Goal: Find specific page/section: Find specific page/section

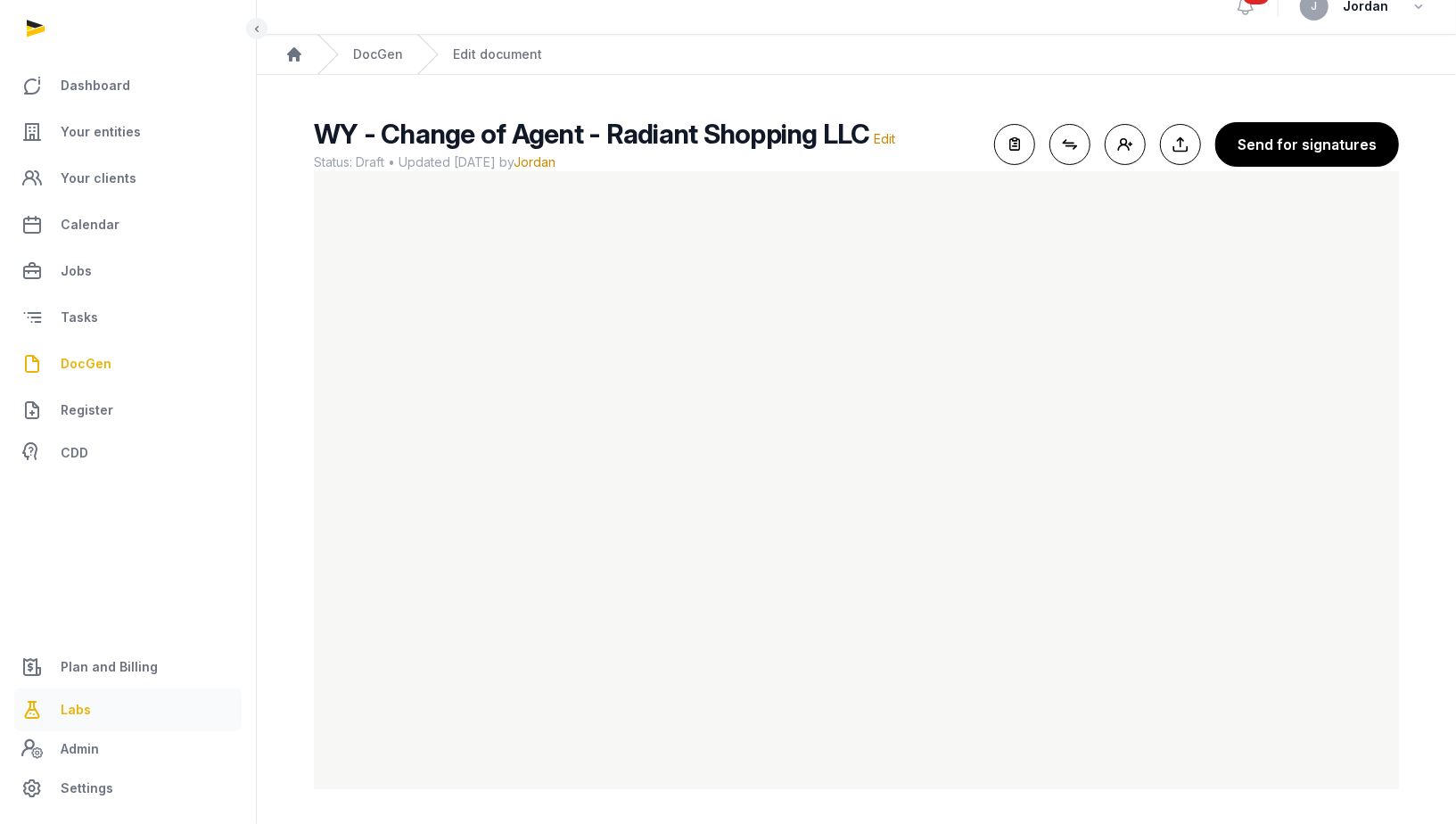
click at [81, 712] on span "Labs" at bounding box center [76, 708] width 30 height 21
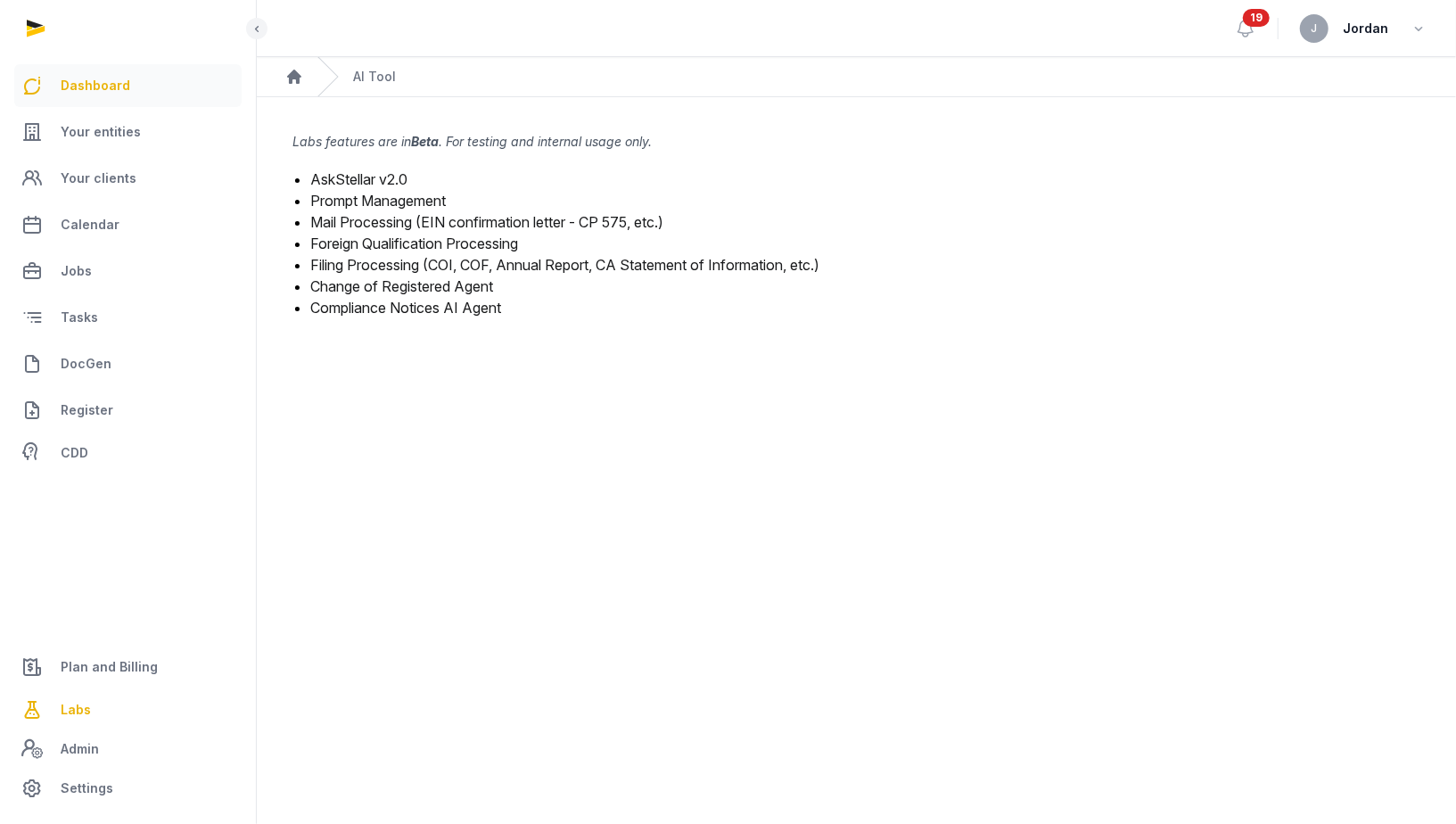
click at [147, 88] on link "Dashboard" at bounding box center [128, 85] width 228 height 43
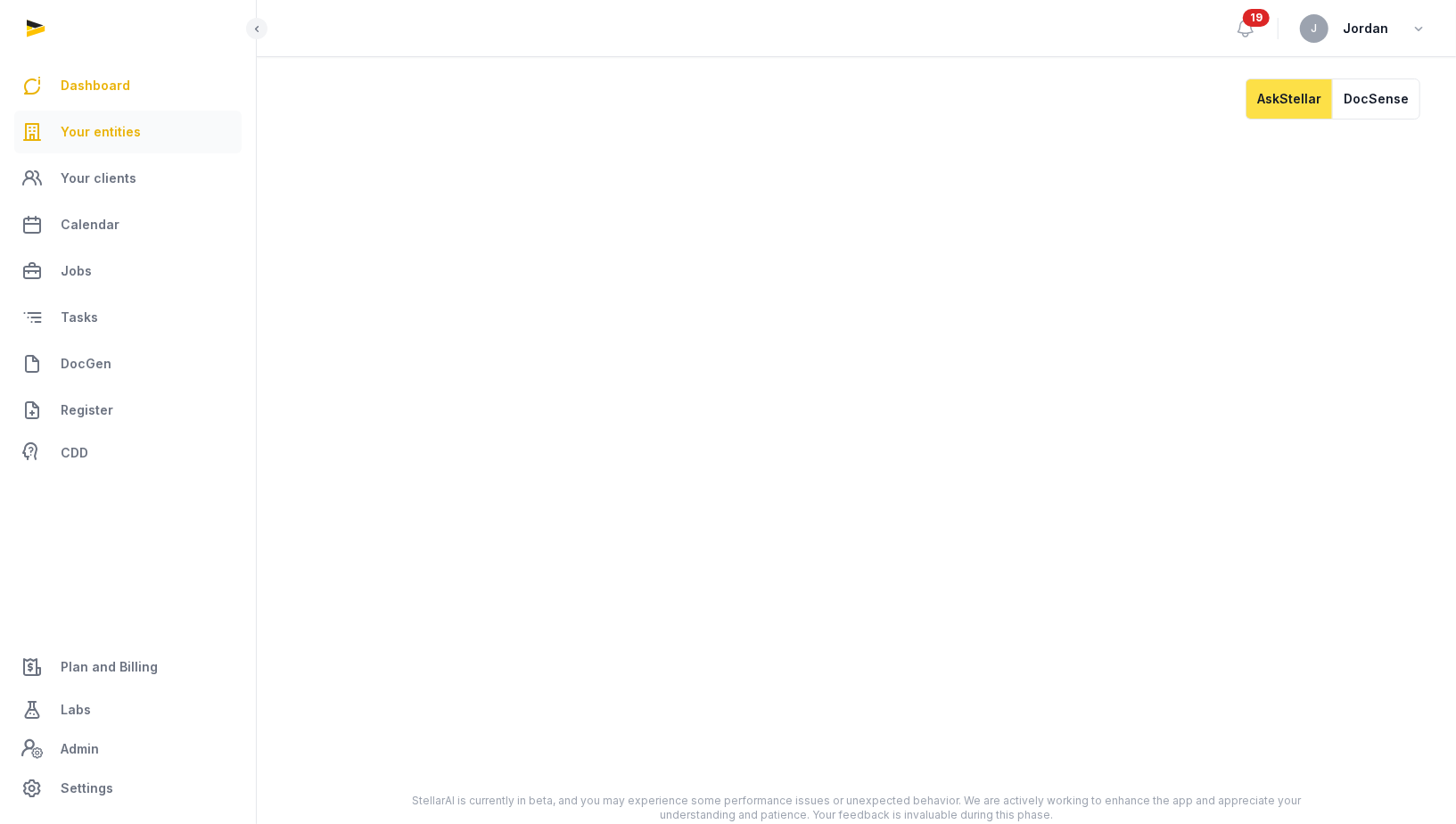
click at [147, 147] on link "Your entities" at bounding box center [128, 131] width 228 height 43
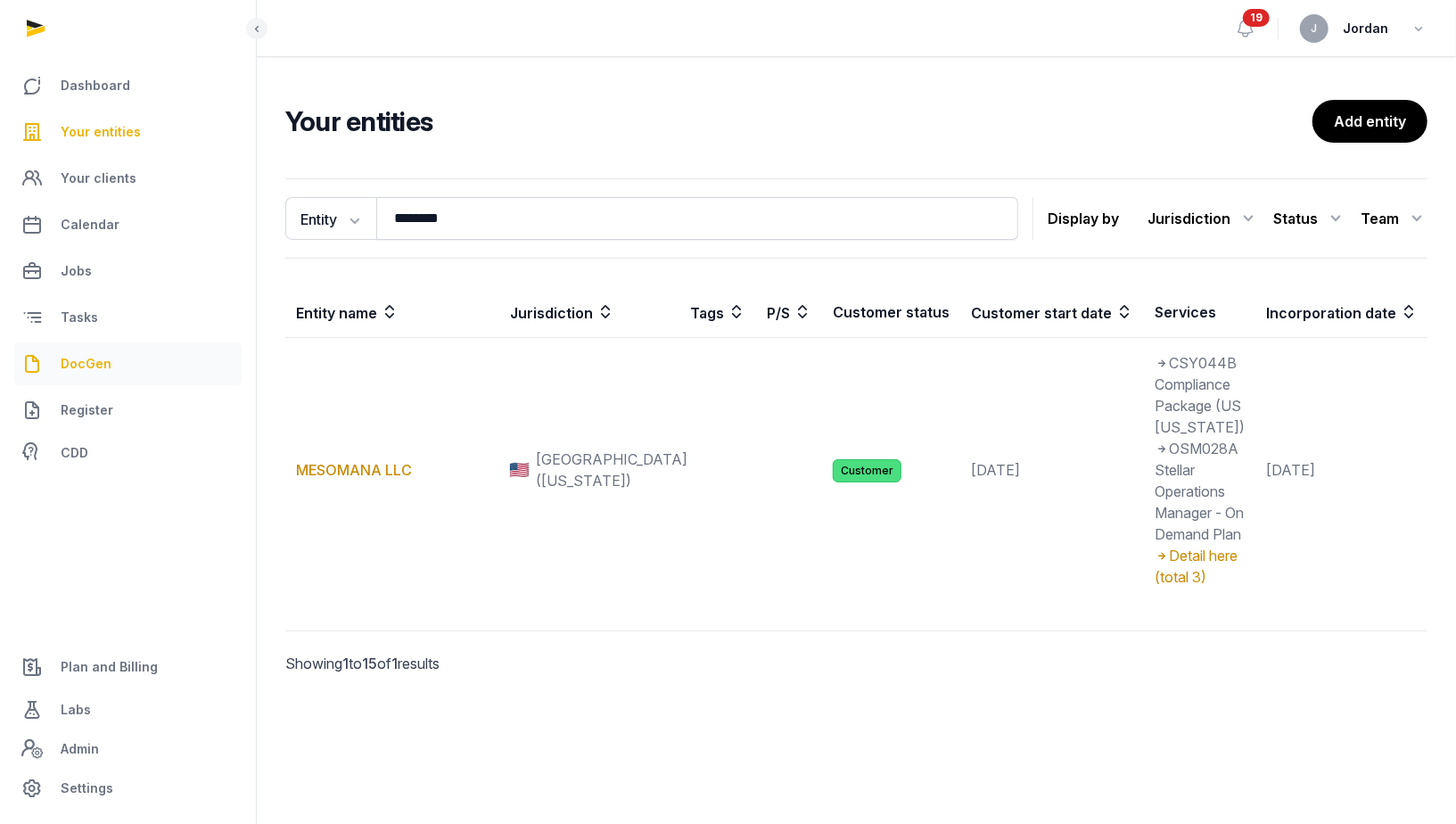
click at [115, 363] on link "DocGen" at bounding box center [128, 363] width 228 height 43
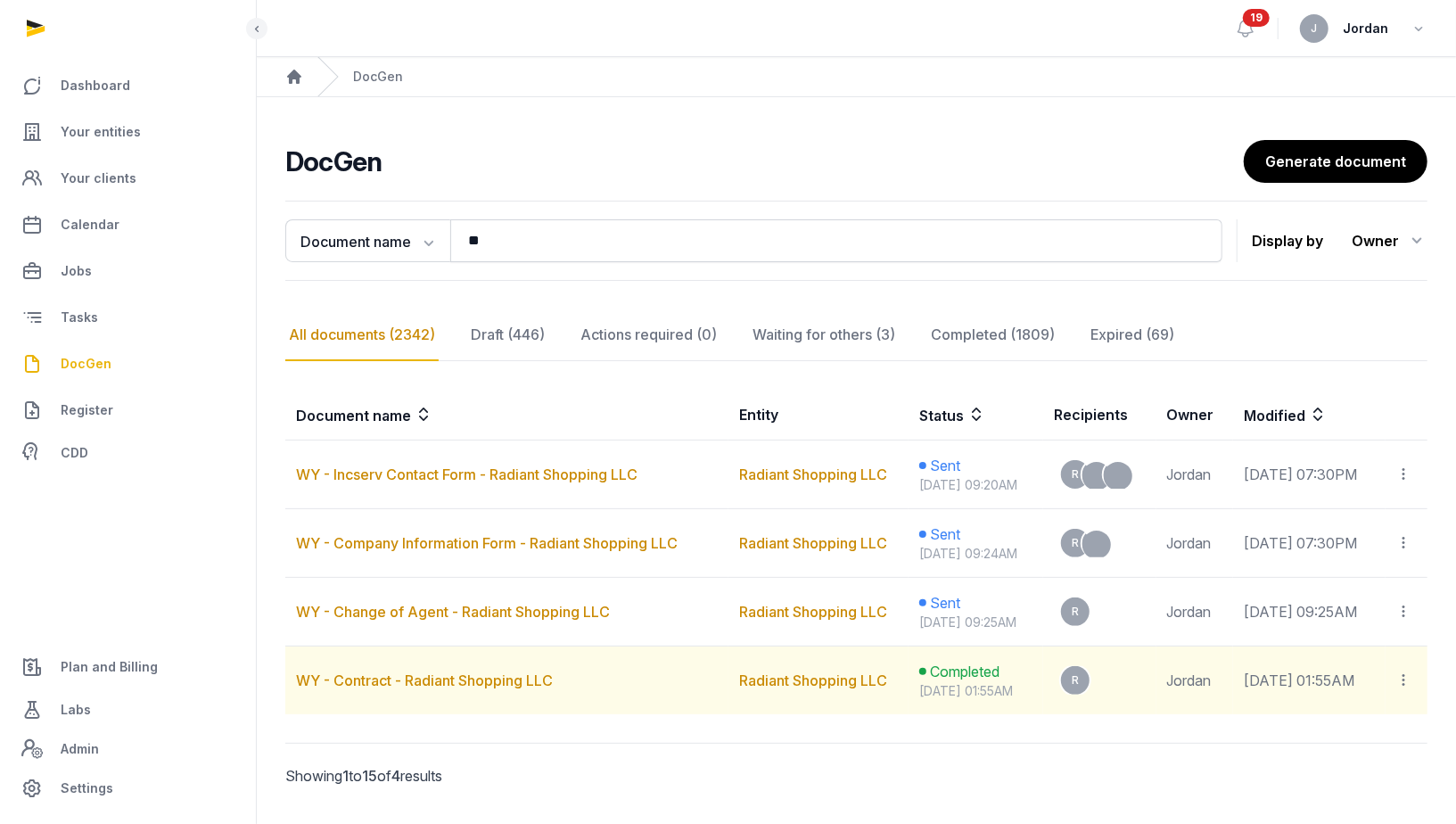
click at [930, 666] on span "Completed" at bounding box center [964, 670] width 69 height 21
click at [1404, 673] on icon at bounding box center [1404, 679] width 16 height 19
click at [1342, 731] on span "View in Entity Documents" at bounding box center [1288, 728] width 165 height 18
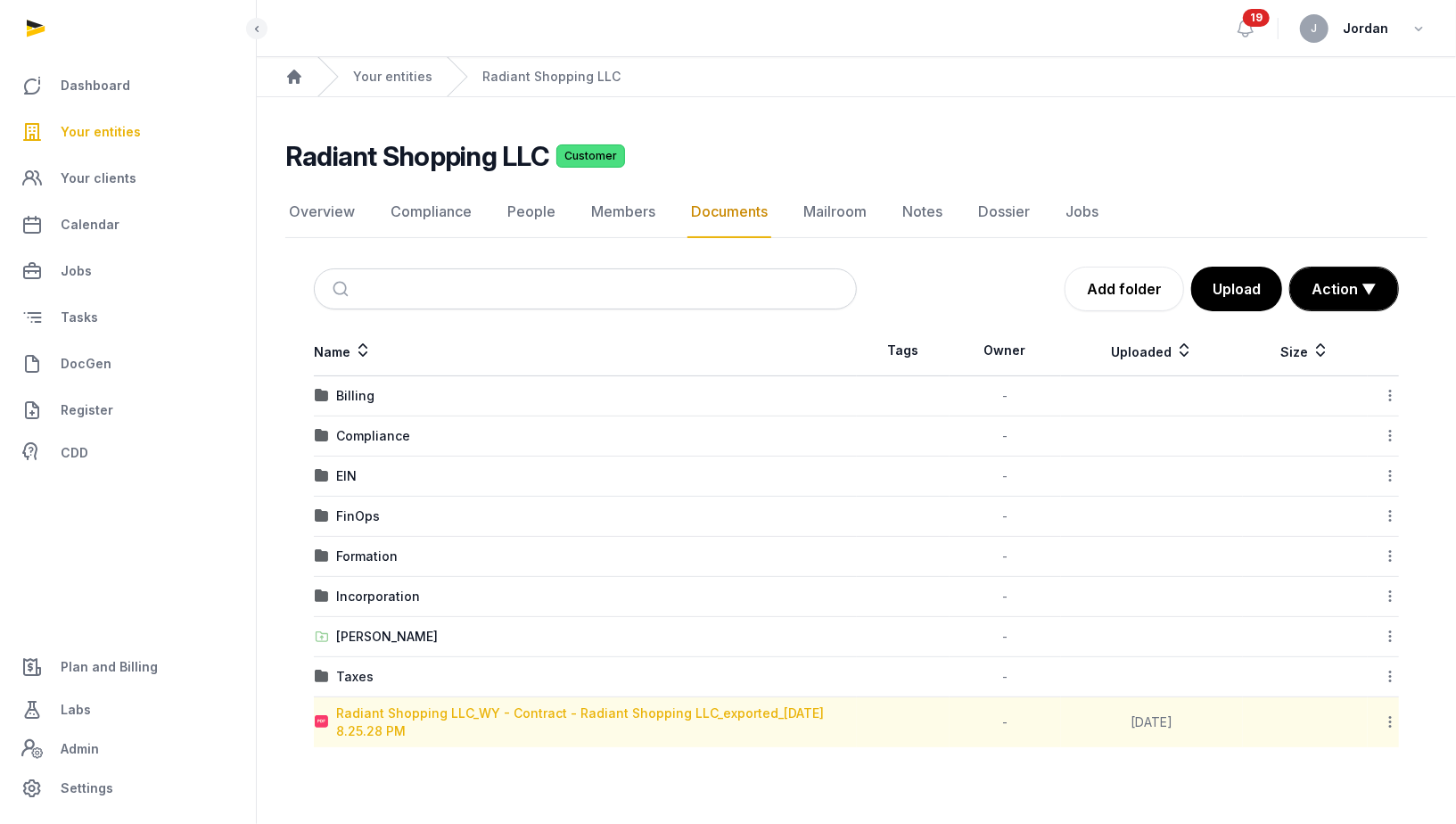
click at [582, 705] on div "Radiant Shopping LLC_WY - Contract - Radiant Shopping LLC_exported_[DATE] 8.25.…" at bounding box center [596, 721] width 520 height 36
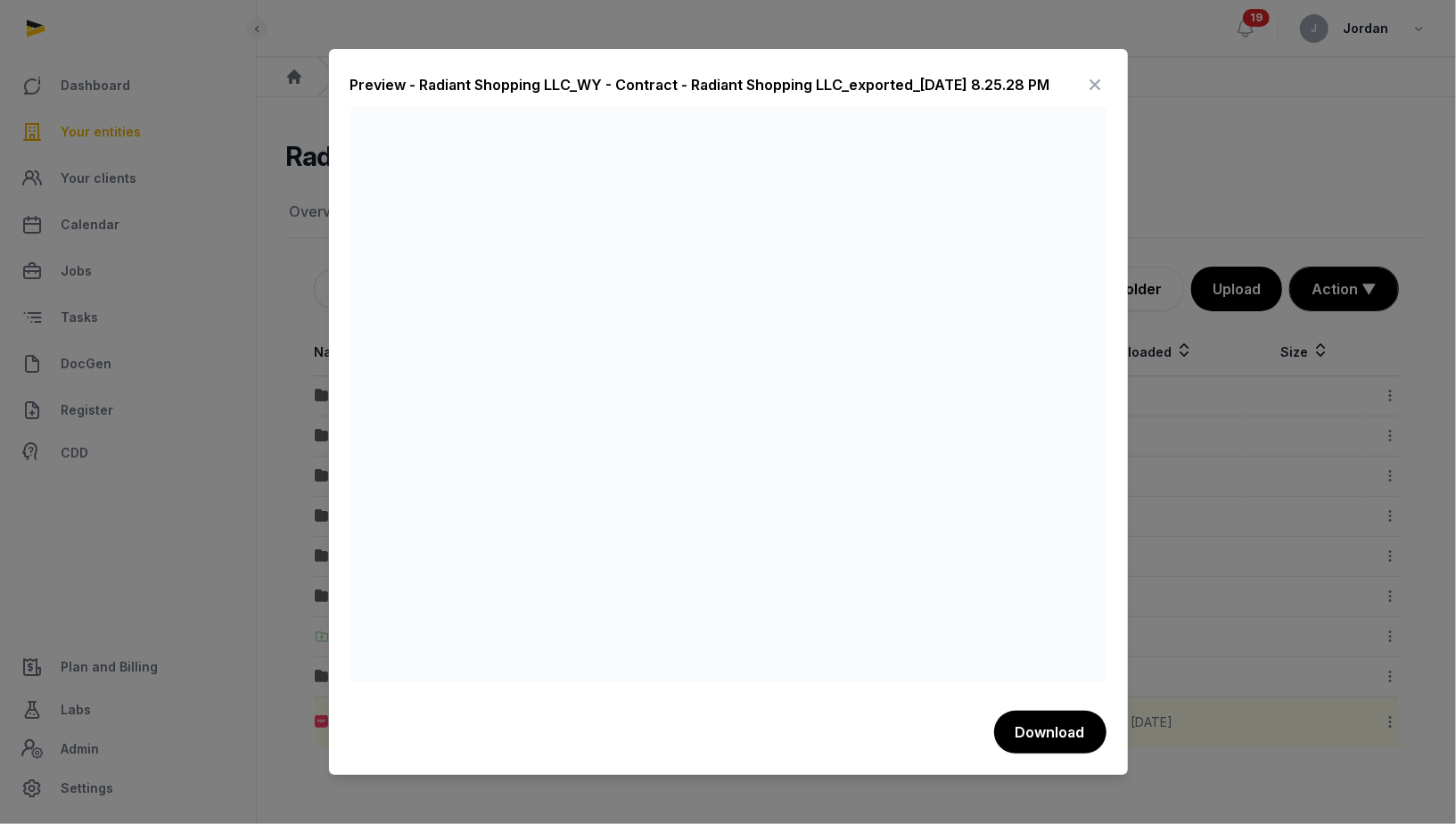
click at [1095, 94] on icon at bounding box center [1095, 84] width 21 height 28
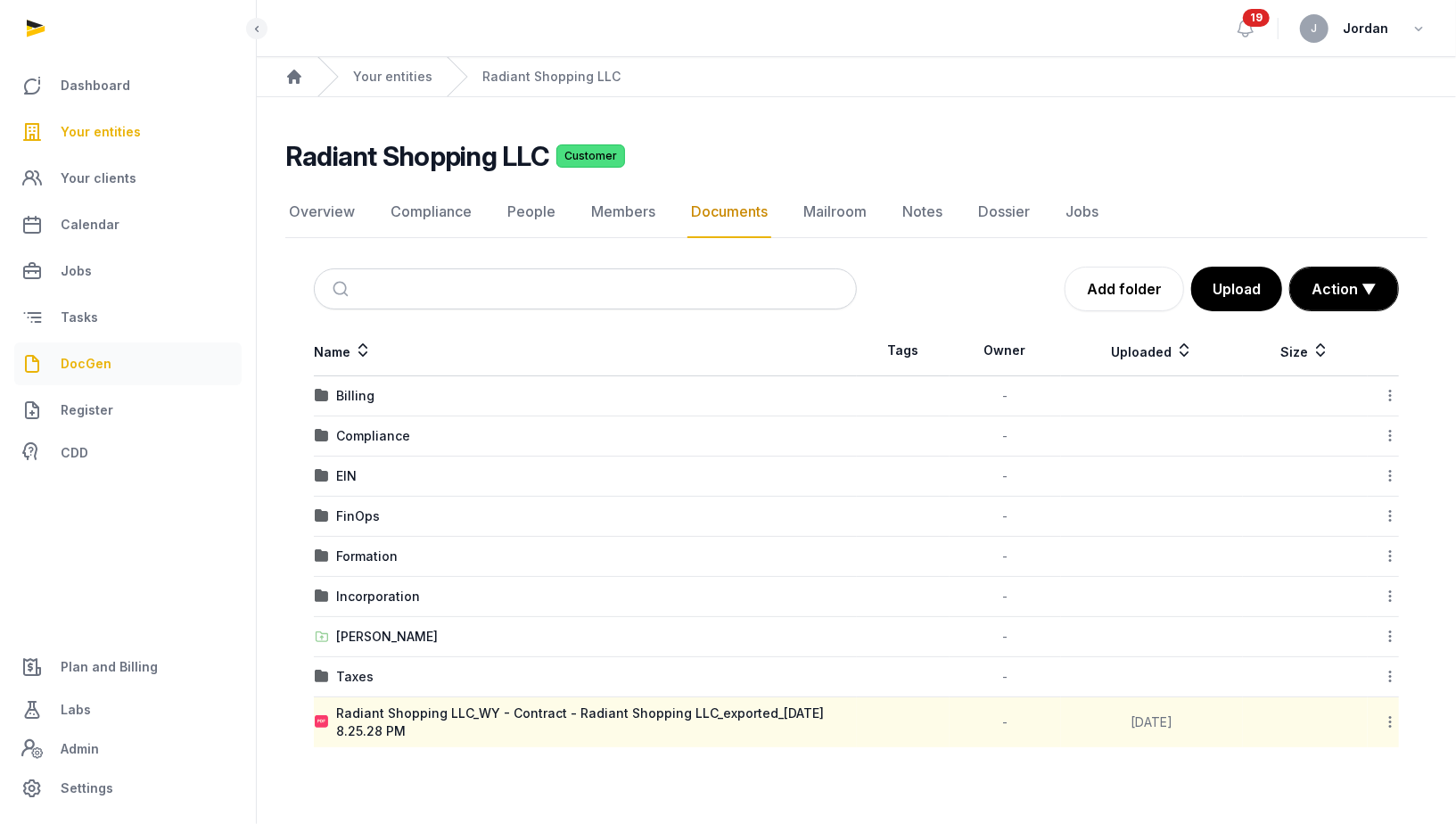
click at [137, 357] on link "DocGen" at bounding box center [128, 363] width 228 height 43
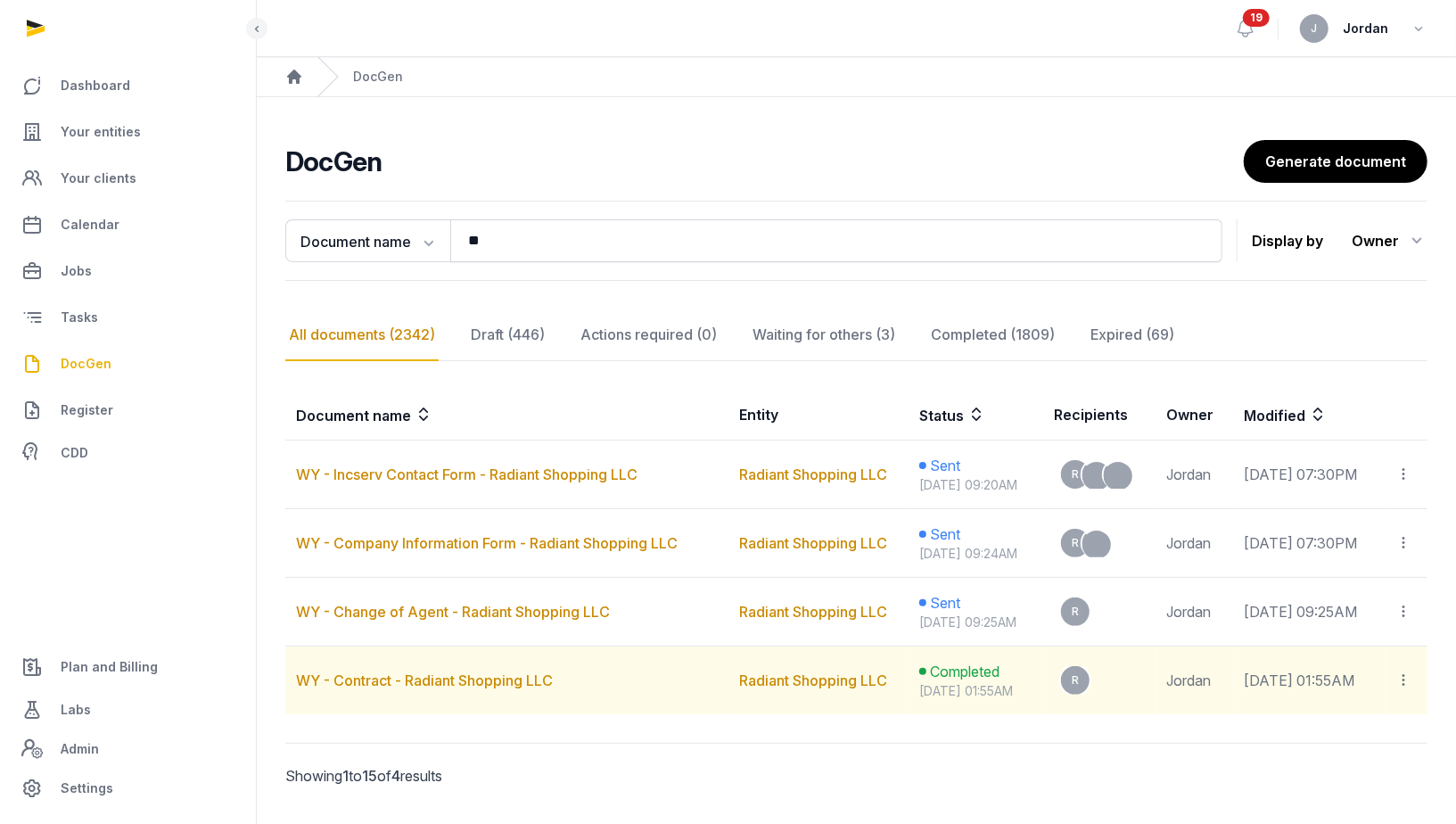
click at [1419, 679] on td "View in Entity Documents Copy links Delete" at bounding box center [1406, 680] width 42 height 68
click at [1402, 672] on icon at bounding box center [1404, 679] width 16 height 19
click at [486, 684] on link "WY - Contract - Radiant Shopping LLC" at bounding box center [424, 680] width 257 height 18
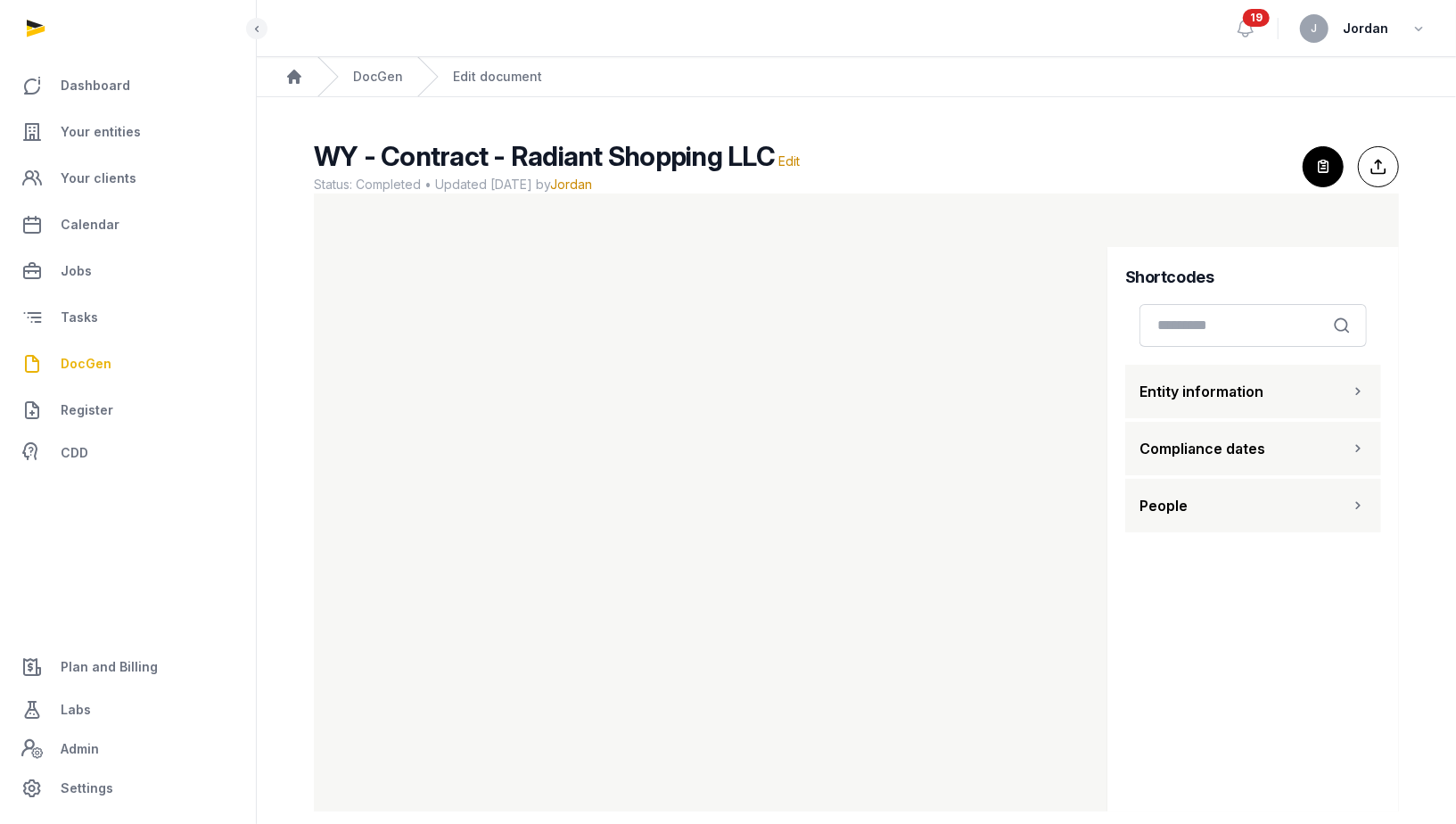
scroll to position [22, 0]
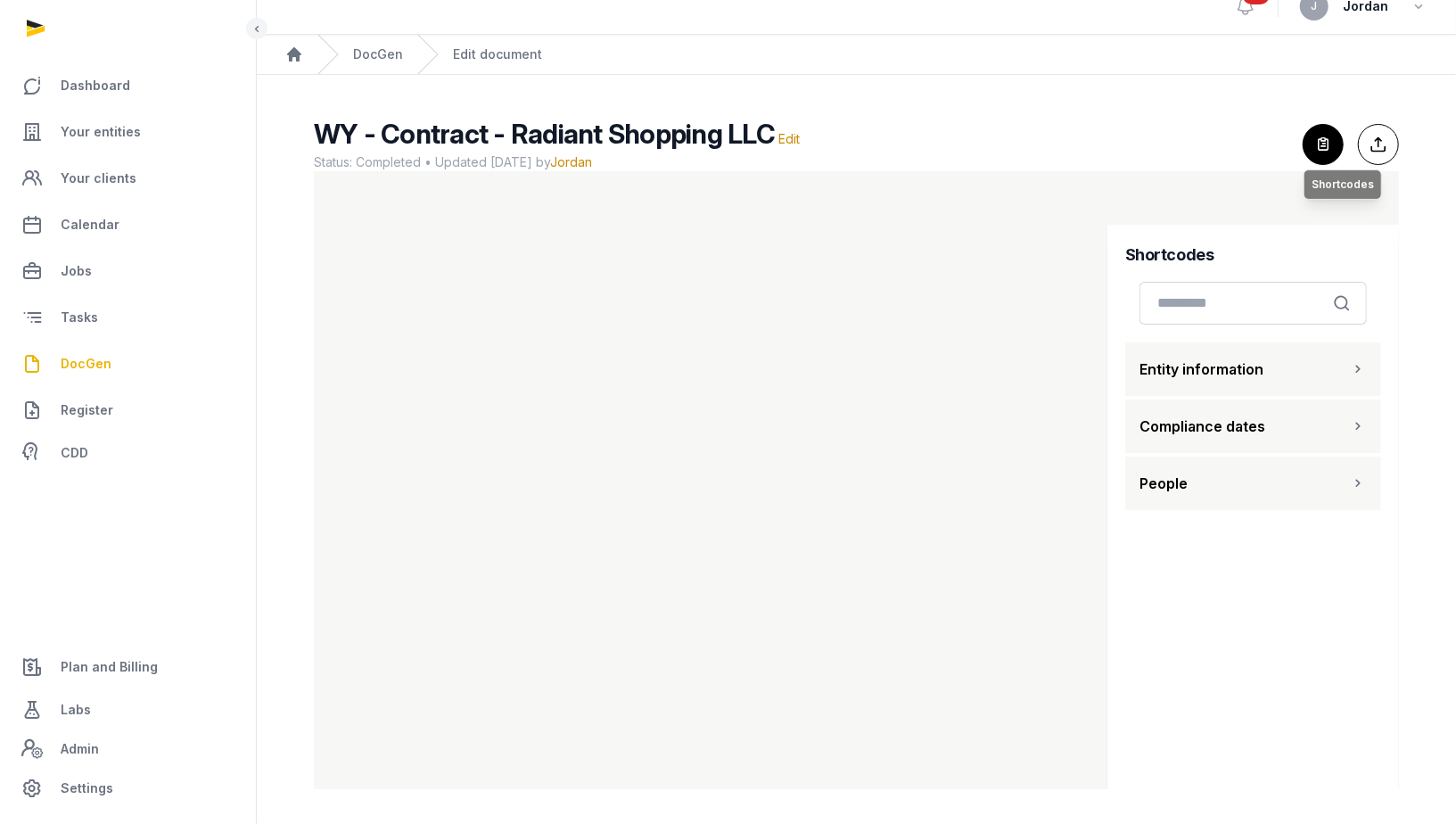
click at [1314, 140] on icon "button" at bounding box center [1322, 144] width 39 height 39
